Goal: Information Seeking & Learning: Learn about a topic

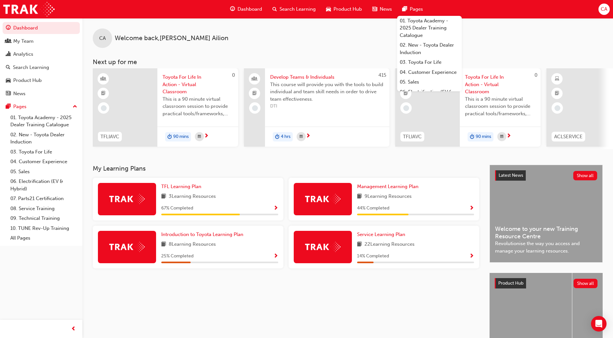
drag, startPoint x: 322, startPoint y: 338, endPoint x: 326, endPoint y: 346, distance: 9.4
click at [326, 337] on html "Your version of Internet Explorer is outdated and not supported. Please upgrade…" at bounding box center [306, 169] width 613 height 338
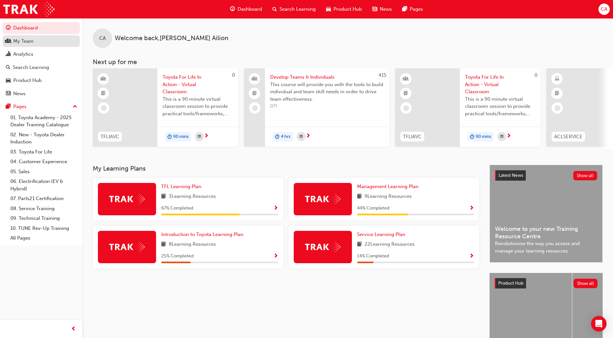
click at [41, 43] on div "My Team" at bounding box center [41, 41] width 71 height 8
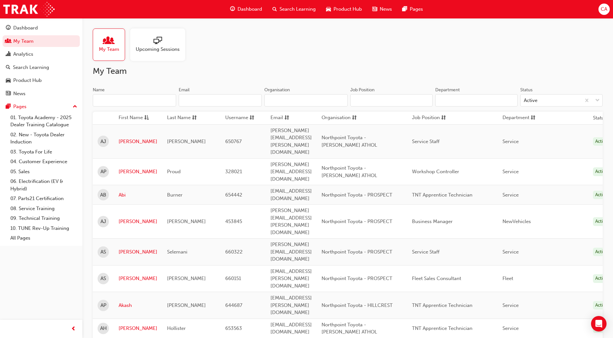
click at [294, 7] on span "Search Learning" at bounding box center [298, 8] width 36 height 7
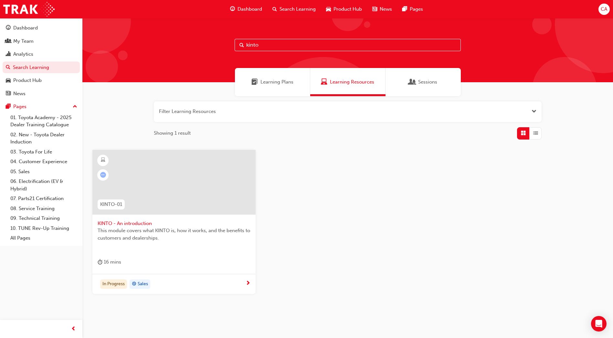
click at [287, 46] on input "kinto" at bounding box center [348, 45] width 226 height 12
click at [188, 182] on div at bounding box center [173, 182] width 163 height 65
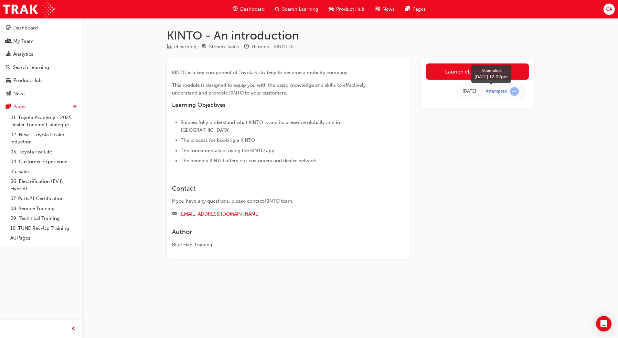
click at [515, 91] on span "learningRecordVerb_ATTEMPT-icon" at bounding box center [514, 91] width 9 height 9
click at [504, 91] on div "Attempted" at bounding box center [497, 91] width 22 height 6
click at [462, 69] on link "Launch eLearning module" at bounding box center [477, 71] width 103 height 16
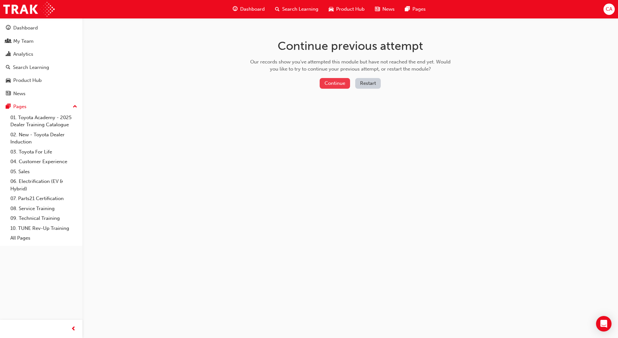
click at [332, 83] on button "Continue" at bounding box center [335, 83] width 30 height 11
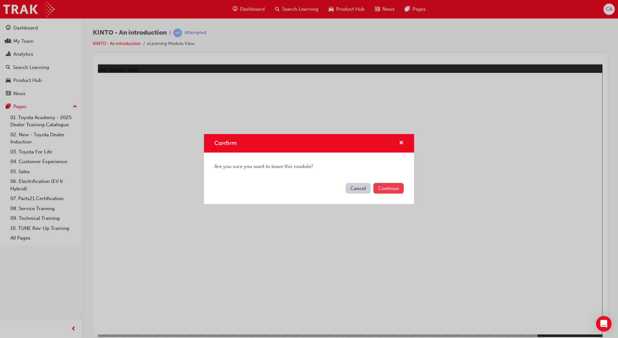
click at [392, 187] on button "Continue" at bounding box center [388, 188] width 30 height 11
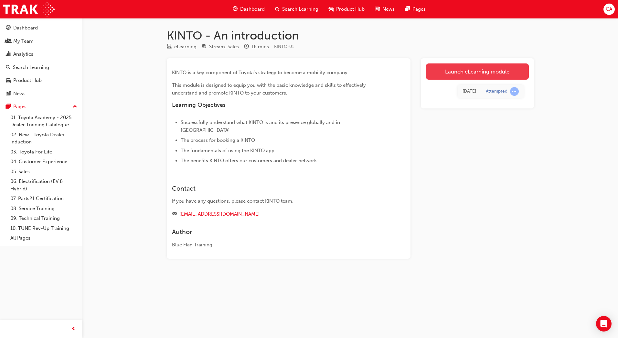
click at [489, 71] on link "Launch eLearning module" at bounding box center [477, 71] width 103 height 16
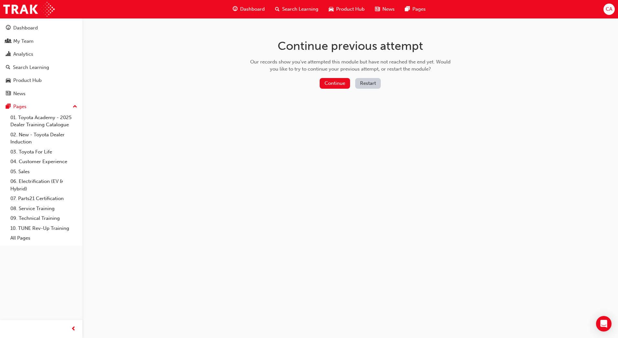
click at [370, 82] on button "Restart" at bounding box center [368, 83] width 26 height 11
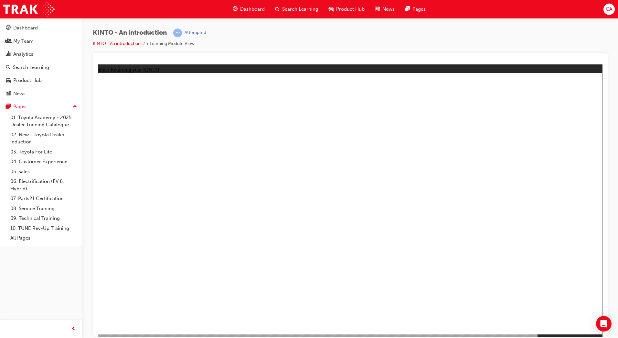
drag, startPoint x: 356, startPoint y: 157, endPoint x: 367, endPoint y: 158, distance: 11.0
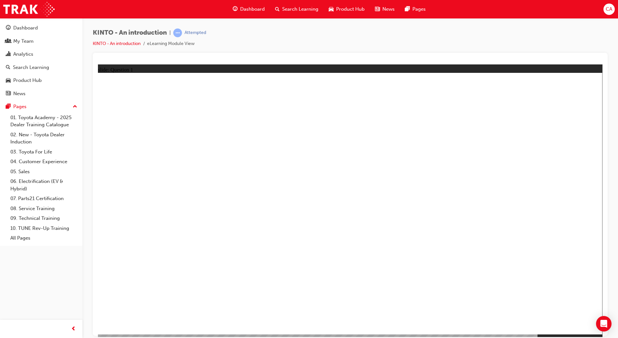
radio input "true"
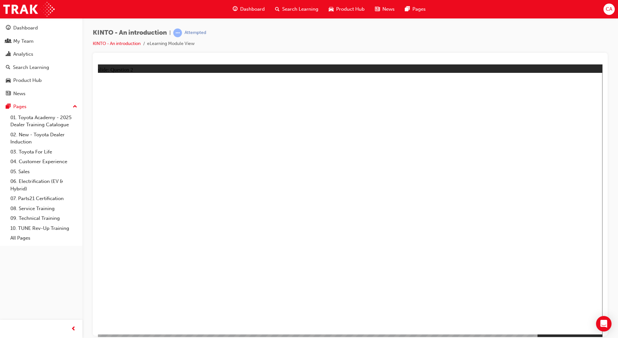
checkbox input "true"
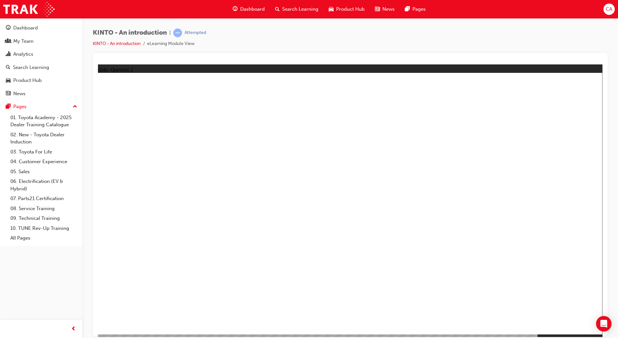
radio input "true"
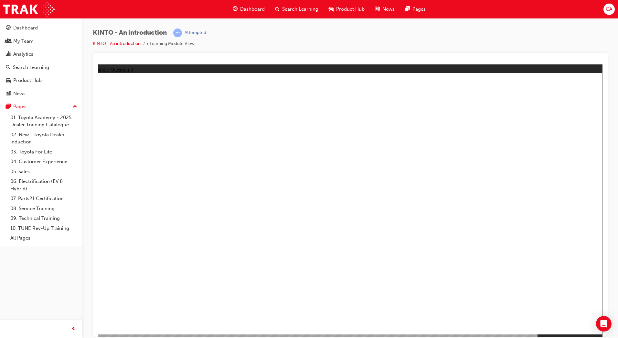
drag, startPoint x: 354, startPoint y: 222, endPoint x: 170, endPoint y: 279, distance: 193.2
drag, startPoint x: 159, startPoint y: 222, endPoint x: 254, endPoint y: 279, distance: 110.7
drag, startPoint x: 241, startPoint y: 281, endPoint x: 332, endPoint y: 279, distance: 91.2
drag, startPoint x: 176, startPoint y: 278, endPoint x: 281, endPoint y: 275, distance: 105.5
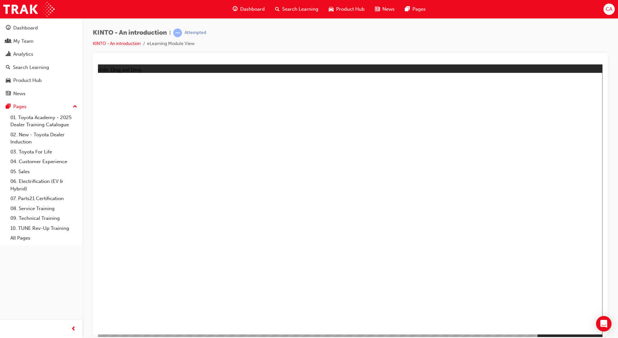
drag, startPoint x: 435, startPoint y: 230, endPoint x: 153, endPoint y: 287, distance: 287.4
drag, startPoint x: 523, startPoint y: 224, endPoint x: 435, endPoint y: 279, distance: 103.7
drag, startPoint x: 265, startPoint y: 232, endPoint x: 543, endPoint y: 290, distance: 283.7
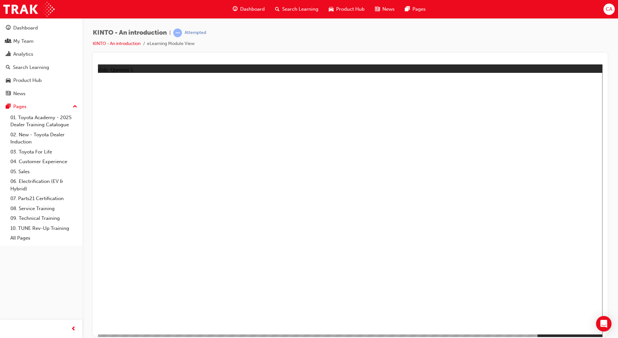
radio input "true"
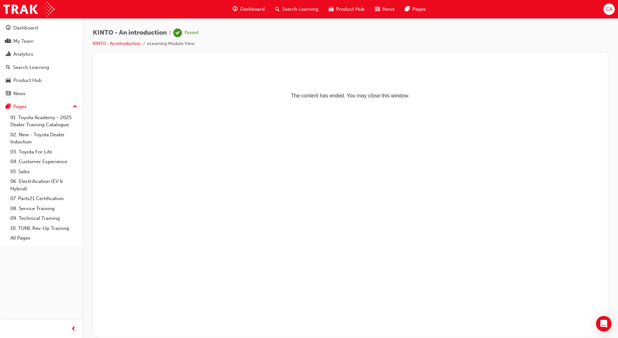
click at [286, 8] on span "Search Learning" at bounding box center [300, 8] width 36 height 7
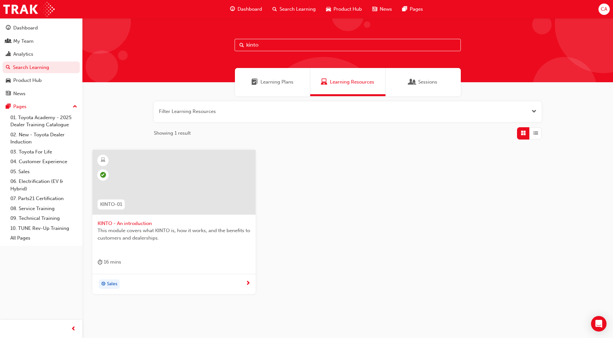
drag, startPoint x: 279, startPoint y: 47, endPoint x: 220, endPoint y: 49, distance: 59.5
click at [221, 49] on div "kinto" at bounding box center [347, 50] width 531 height 64
click at [37, 39] on div "My Team" at bounding box center [41, 41] width 71 height 8
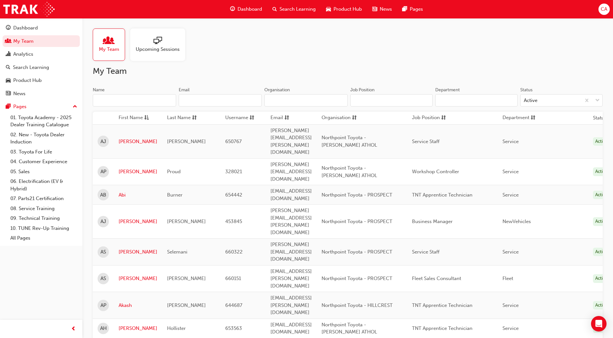
click at [120, 100] on input "Name" at bounding box center [134, 100] width 83 height 12
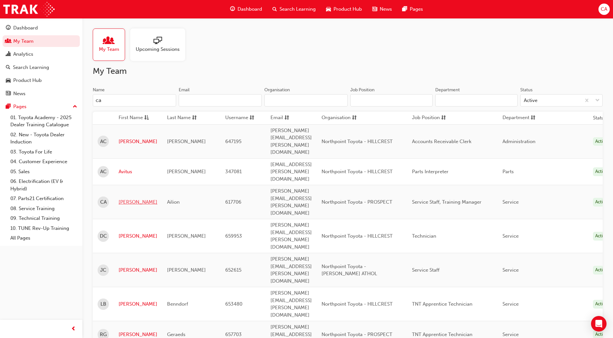
type input "ca"
click at [129, 198] on link "[PERSON_NAME]" at bounding box center [138, 201] width 39 height 7
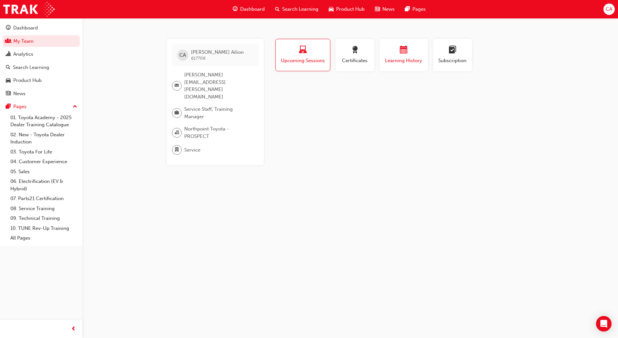
click at [390, 56] on div "Learning History" at bounding box center [403, 55] width 39 height 18
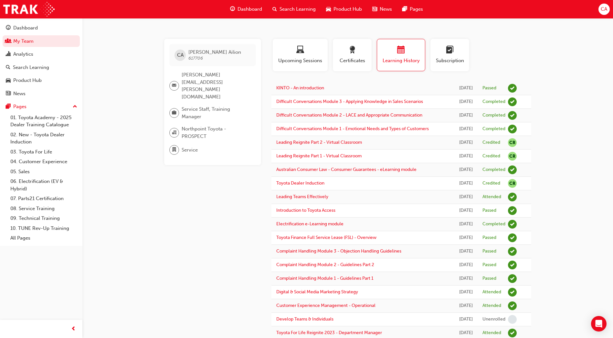
click at [289, 8] on span "Search Learning" at bounding box center [298, 8] width 36 height 7
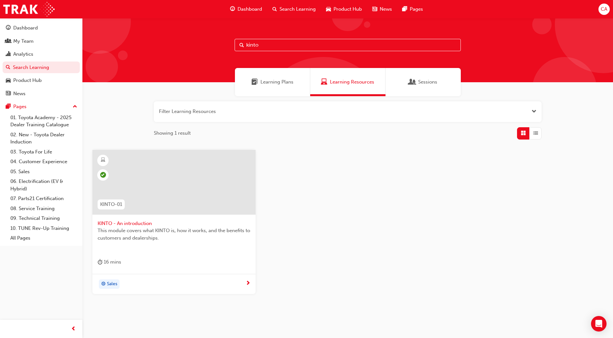
drag, startPoint x: 287, startPoint y: 46, endPoint x: 222, endPoint y: 46, distance: 65.0
click at [223, 46] on div "kinto" at bounding box center [347, 50] width 531 height 64
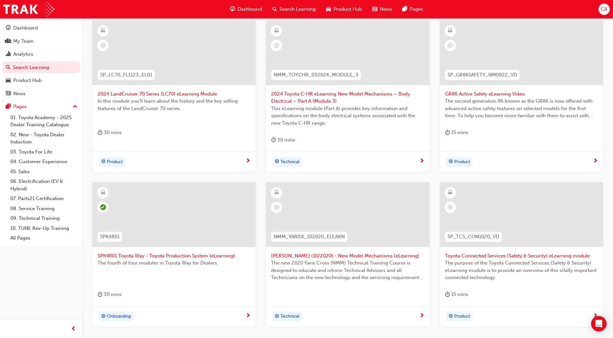
scroll to position [197, 0]
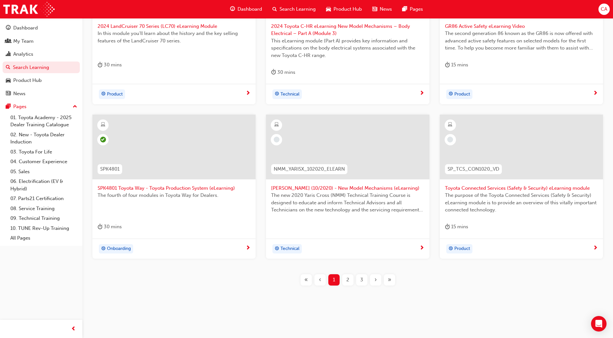
type input "elearning"
click at [348, 280] on span "2" at bounding box center [348, 279] width 3 height 7
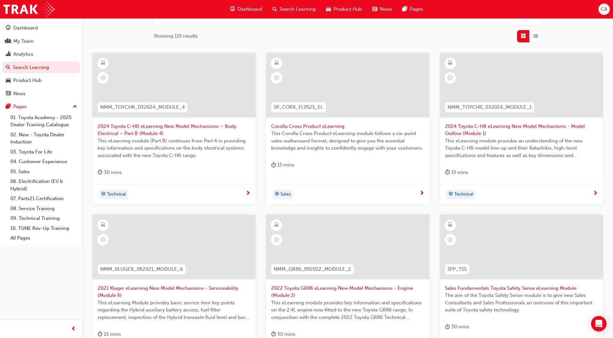
scroll to position [194, 0]
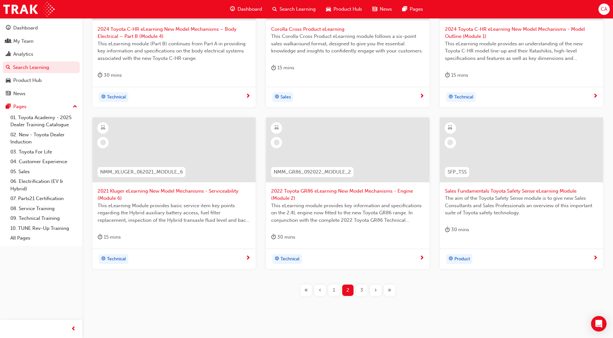
click at [363, 289] on span "3" at bounding box center [362, 289] width 3 height 7
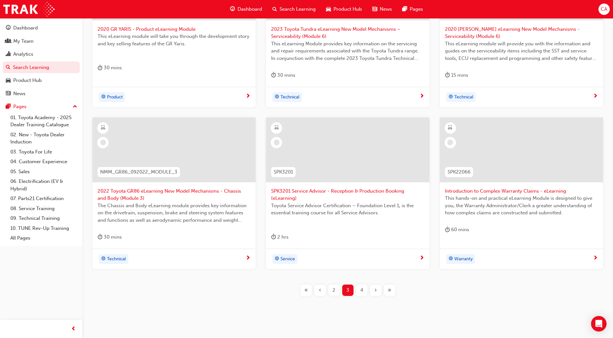
scroll to position [204, 0]
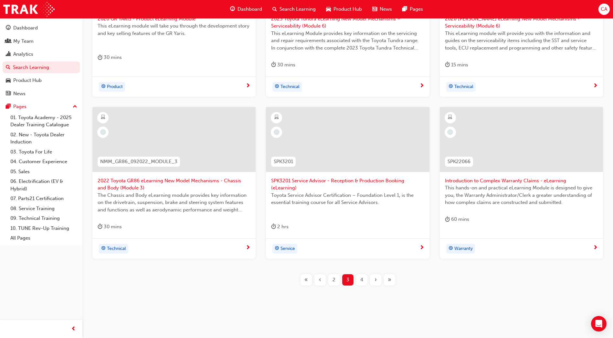
click at [363, 281] on div "4" at bounding box center [361, 279] width 11 height 11
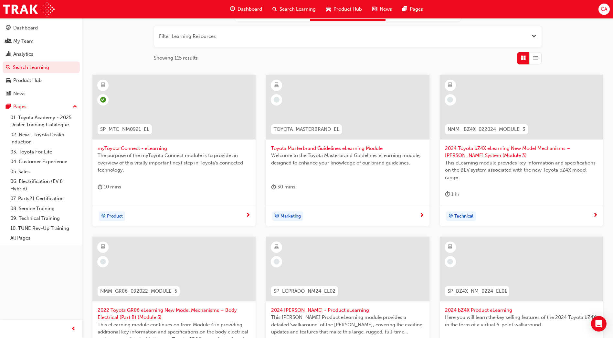
scroll to position [43, 0]
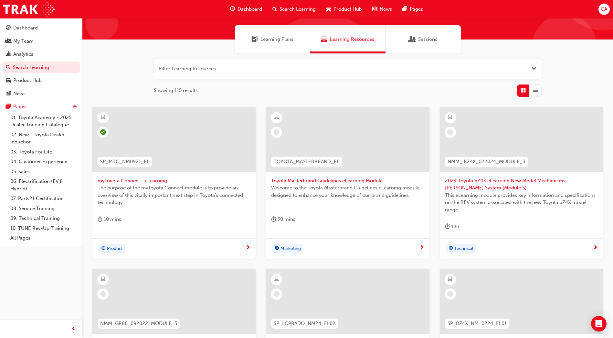
click at [396, 127] on div at bounding box center [347, 139] width 163 height 65
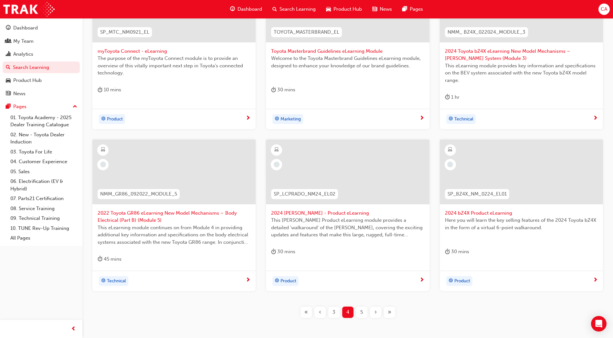
scroll to position [204, 0]
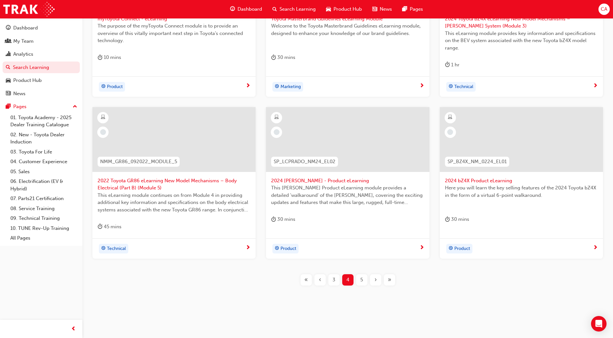
click at [361, 278] on span "5" at bounding box center [362, 279] width 3 height 7
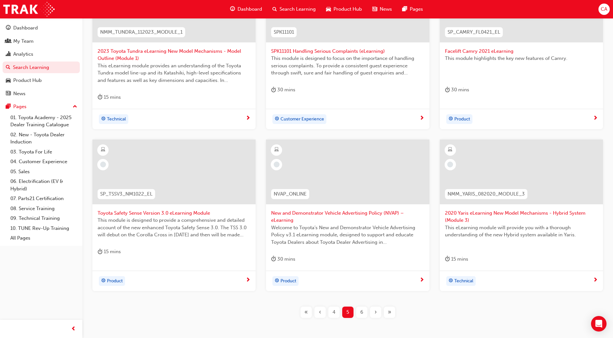
scroll to position [204, 0]
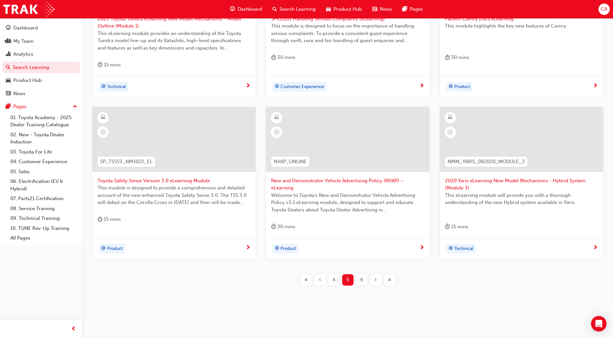
click at [362, 280] on span "6" at bounding box center [362, 279] width 3 height 7
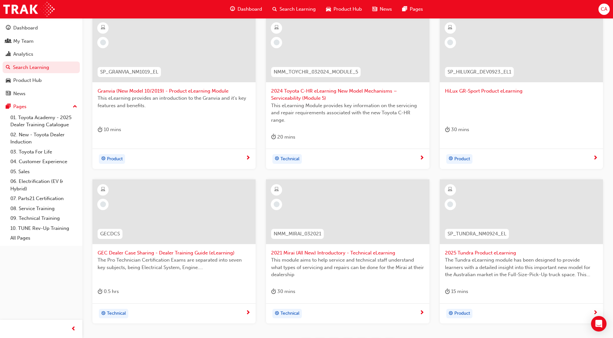
scroll to position [197, 0]
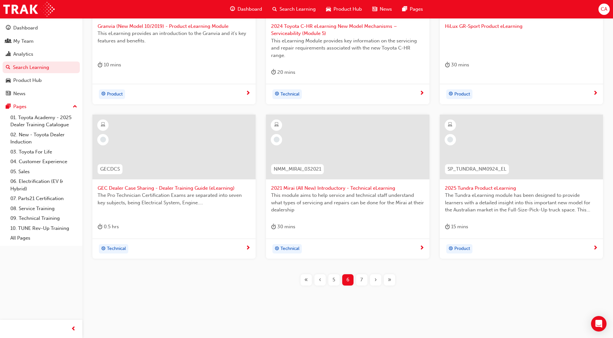
click at [361, 280] on span "7" at bounding box center [362, 279] width 3 height 7
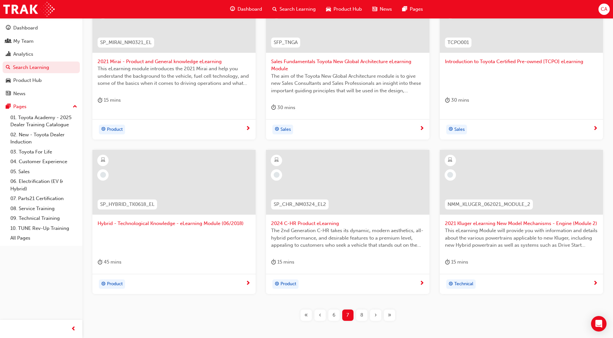
scroll to position [194, 0]
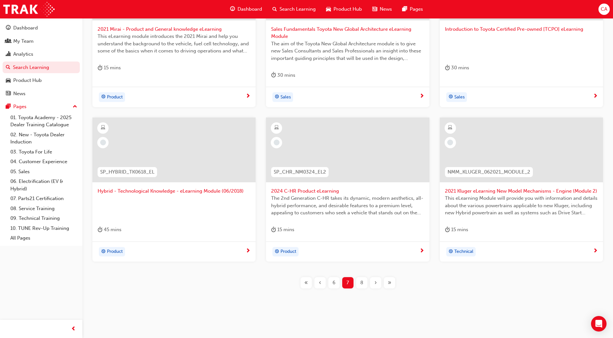
click at [360, 281] on div "8" at bounding box center [361, 282] width 11 height 11
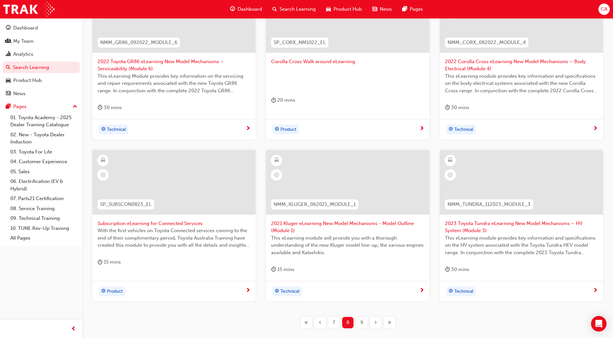
scroll to position [194, 0]
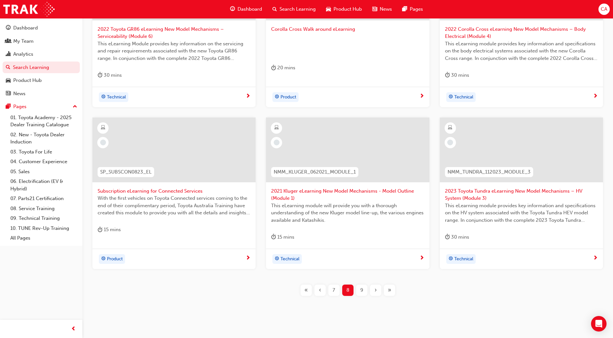
click at [363, 291] on div "9" at bounding box center [361, 289] width 11 height 11
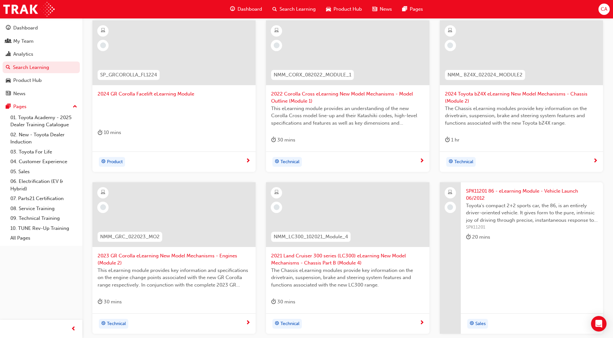
scroll to position [162, 0]
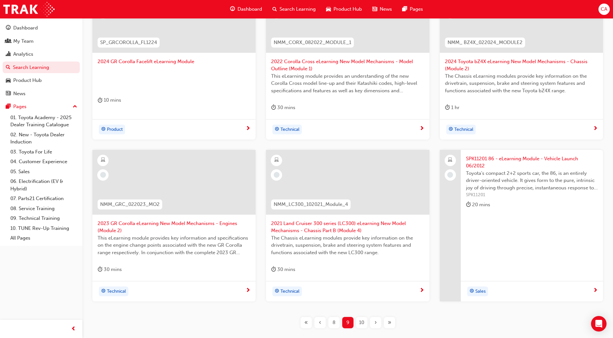
click at [362, 320] on span "10" at bounding box center [361, 322] width 5 height 7
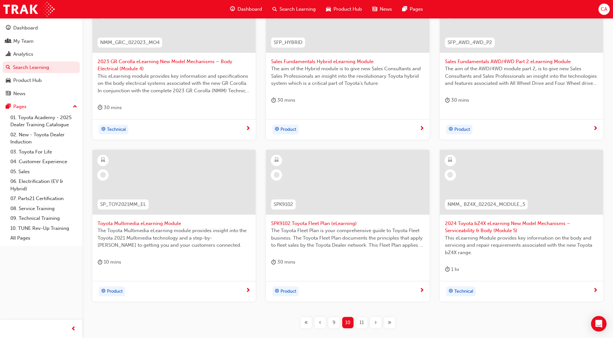
scroll to position [194, 0]
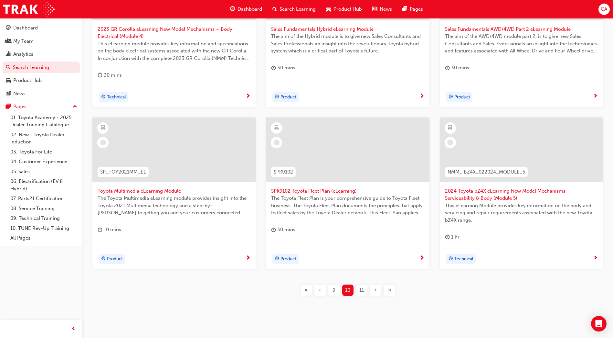
click at [361, 289] on span "11" at bounding box center [362, 289] width 5 height 7
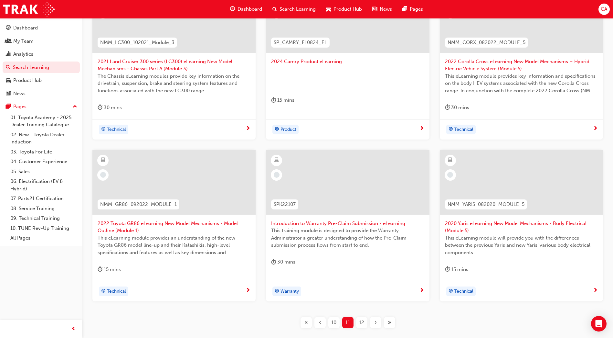
scroll to position [194, 0]
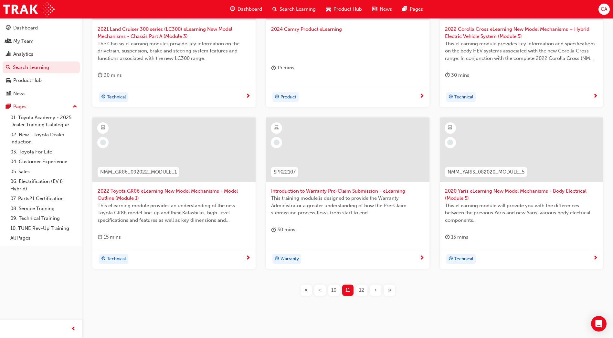
click at [362, 292] on span "12" at bounding box center [361, 289] width 5 height 7
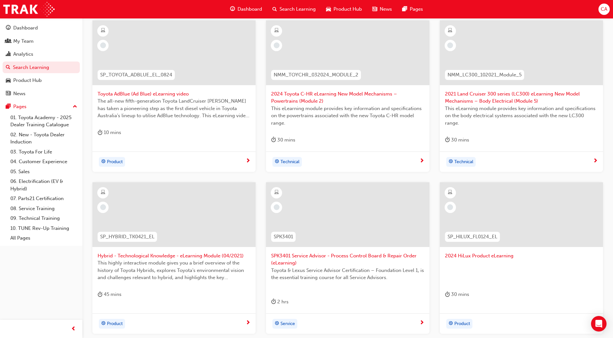
scroll to position [194, 0]
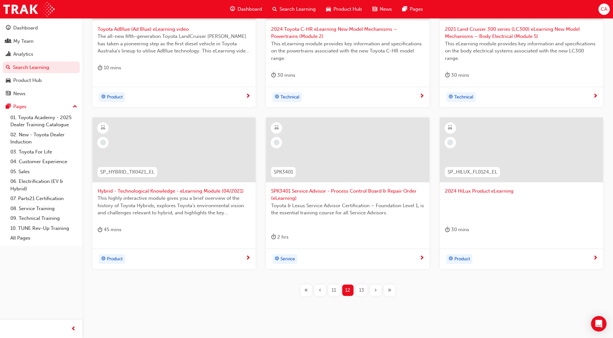
click at [362, 291] on span "13" at bounding box center [361, 289] width 5 height 7
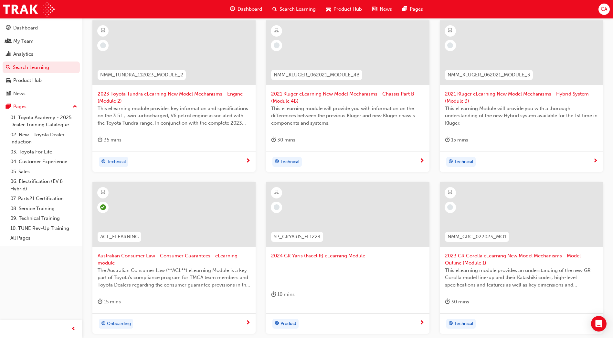
scroll to position [194, 0]
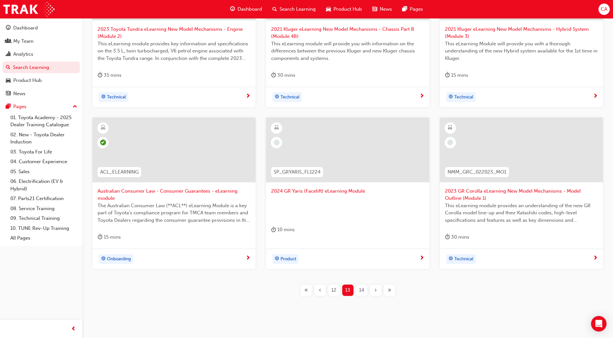
click at [362, 292] on span "14" at bounding box center [361, 289] width 5 height 7
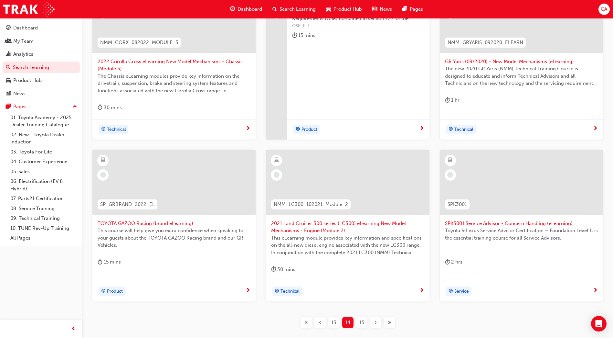
scroll to position [194, 0]
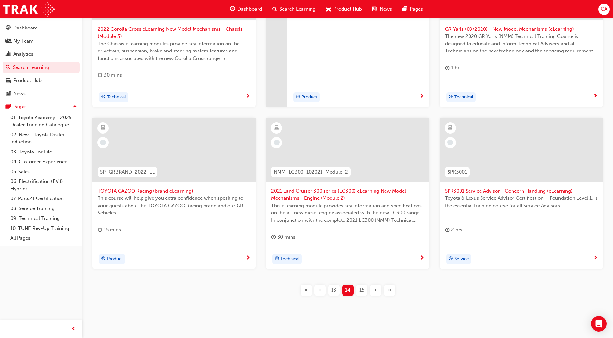
click at [360, 293] on span "15" at bounding box center [362, 289] width 5 height 7
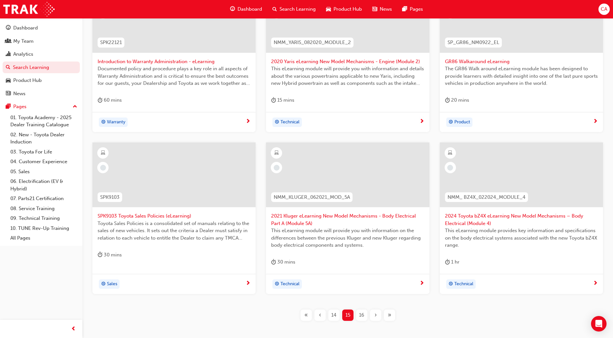
scroll to position [194, 0]
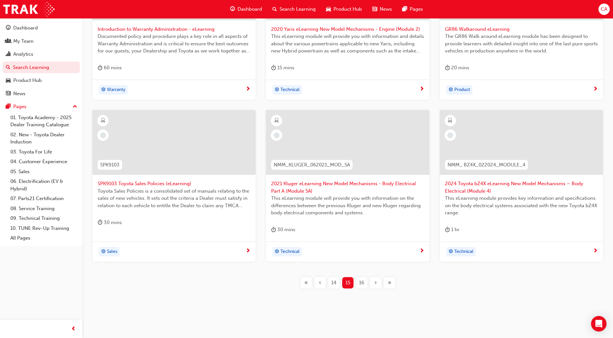
click at [363, 284] on span "16" at bounding box center [361, 282] width 5 height 7
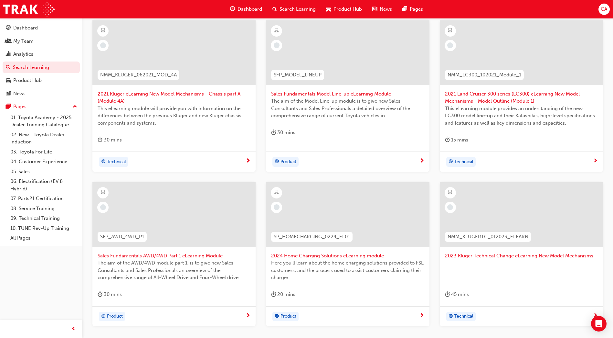
scroll to position [162, 0]
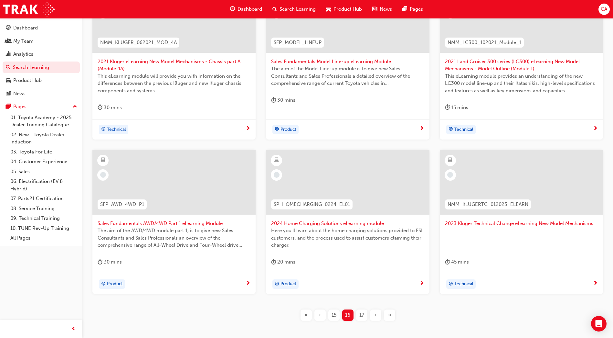
click at [362, 311] on span "17" at bounding box center [362, 314] width 5 height 7
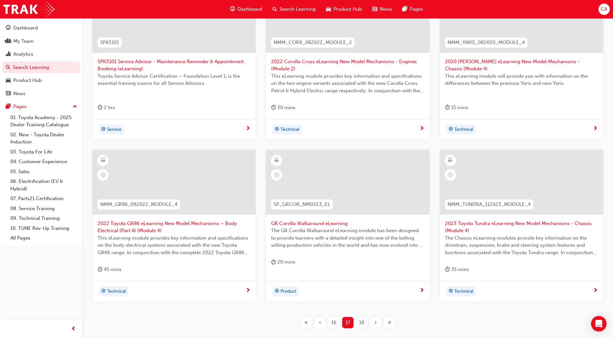
scroll to position [194, 0]
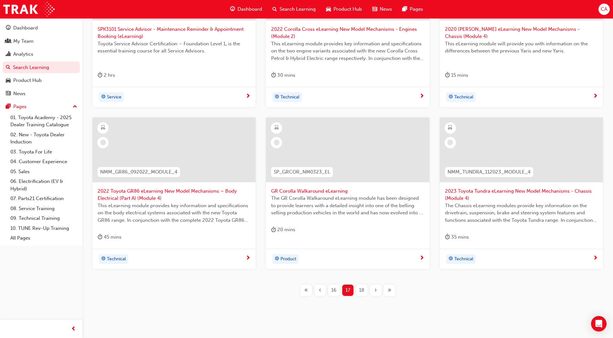
click at [362, 291] on span "18" at bounding box center [361, 289] width 5 height 7
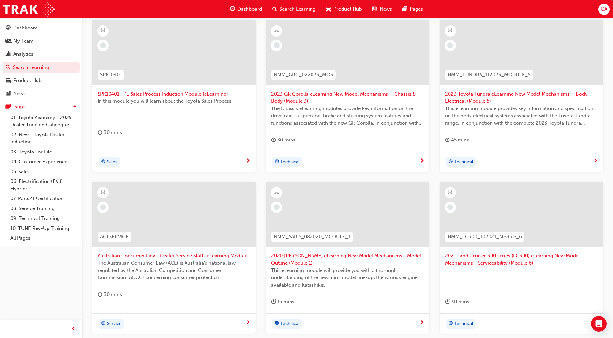
scroll to position [194, 0]
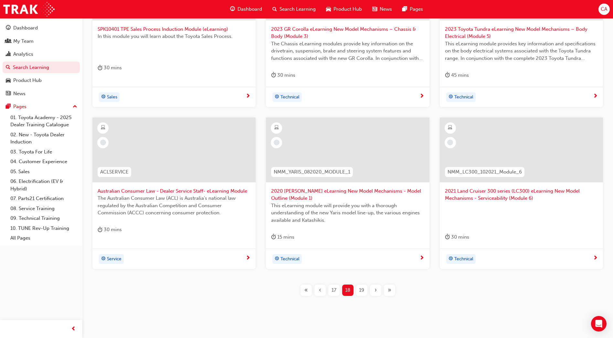
click at [362, 290] on span "19" at bounding box center [361, 289] width 5 height 7
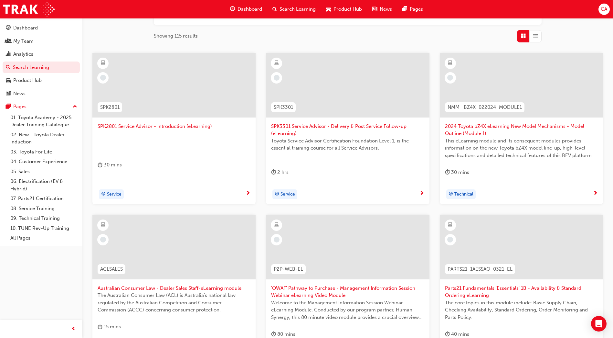
scroll to position [65, 0]
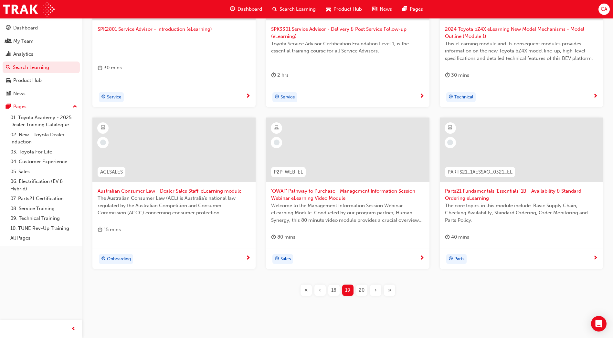
click at [360, 289] on span "20" at bounding box center [362, 289] width 6 height 7
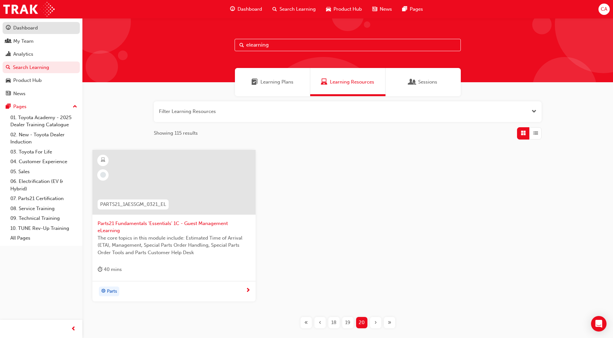
click at [33, 28] on div "Dashboard" at bounding box center [25, 27] width 25 height 7
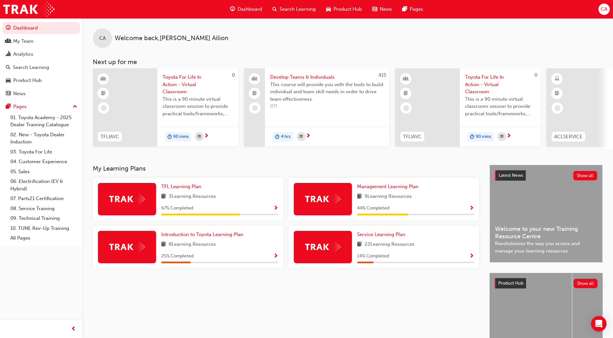
click at [602, 7] on span "CA" at bounding box center [604, 8] width 6 height 7
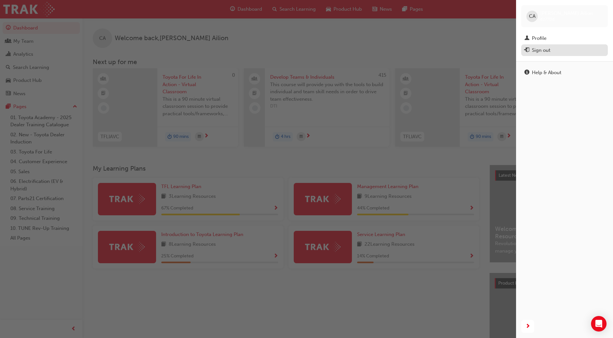
click at [559, 53] on div "Sign out" at bounding box center [565, 50] width 80 height 8
